Goal: Information Seeking & Learning: Learn about a topic

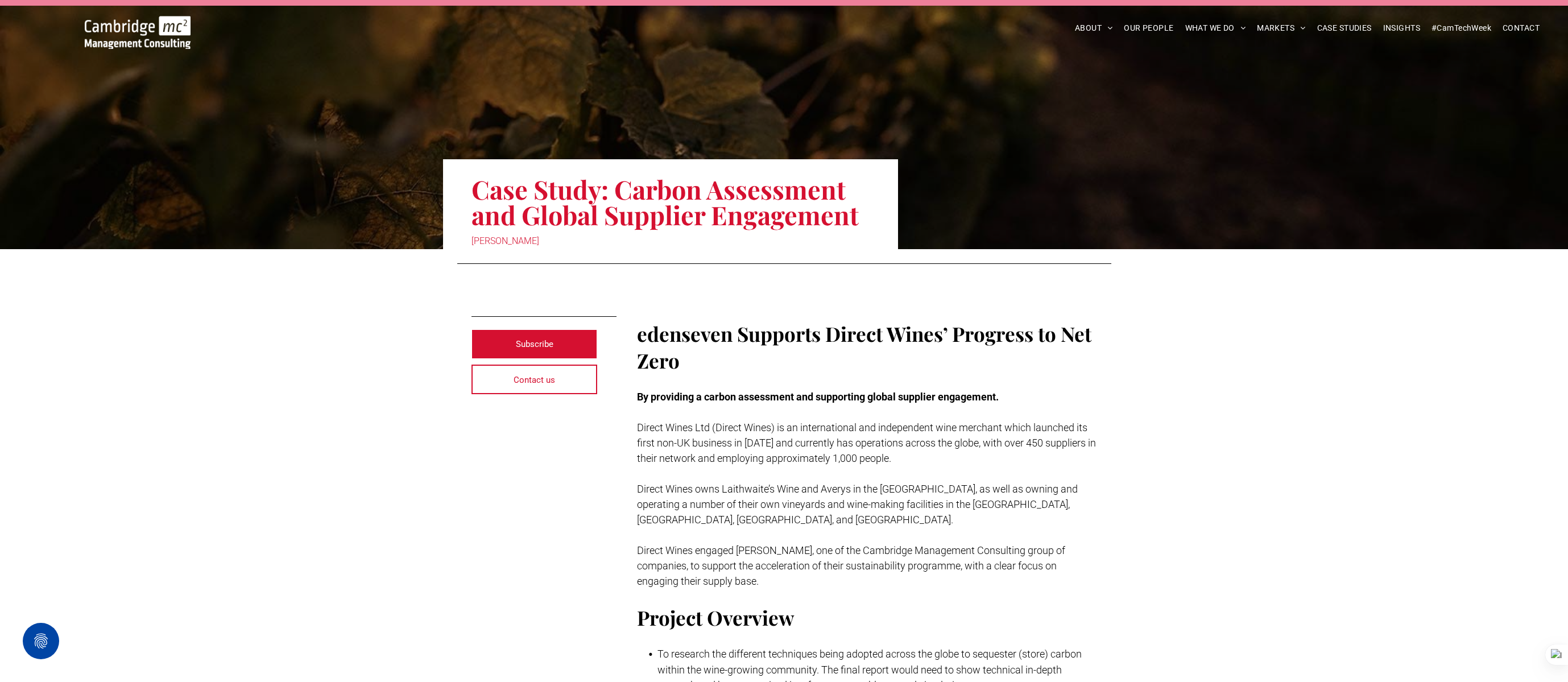
click at [86, 26] on img at bounding box center [138, 32] width 106 height 33
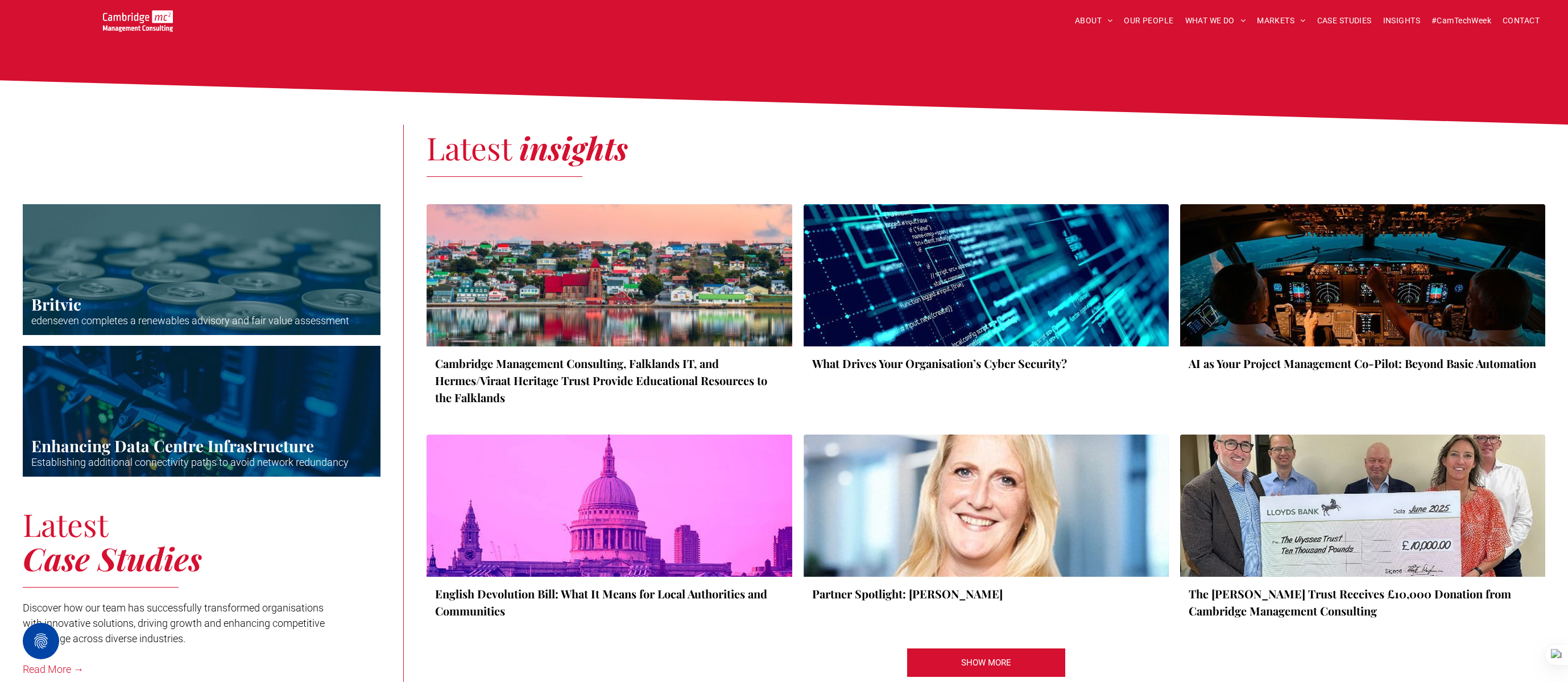
scroll to position [1940, 0]
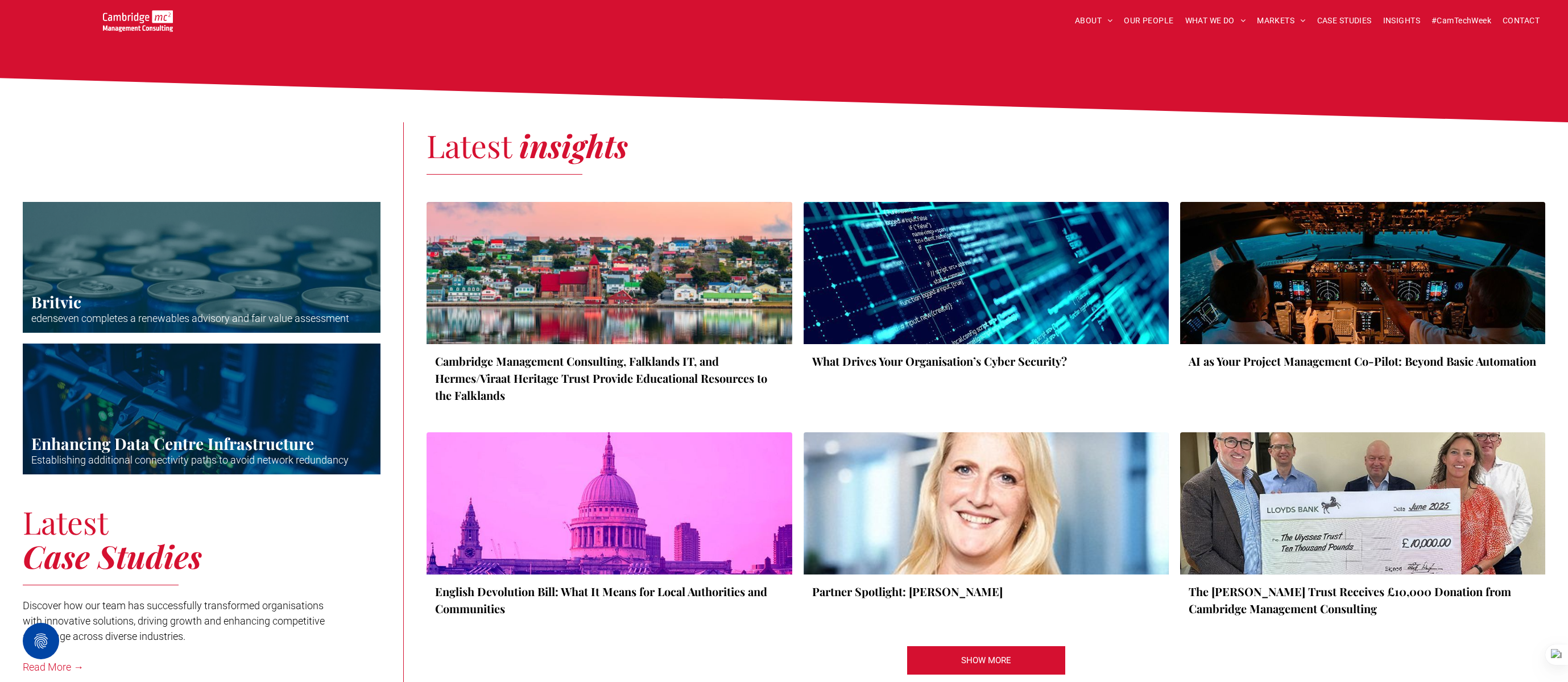
click at [645, 274] on div at bounding box center [609, 273] width 387 height 151
